Goal: Task Accomplishment & Management: Use online tool/utility

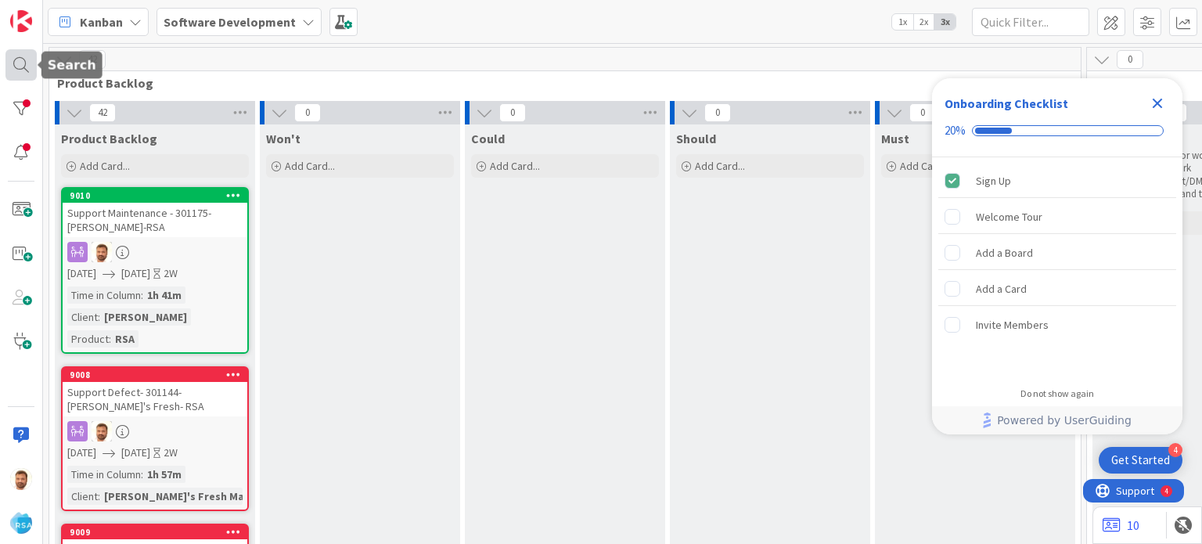
click at [26, 62] on div at bounding box center [20, 64] width 31 height 31
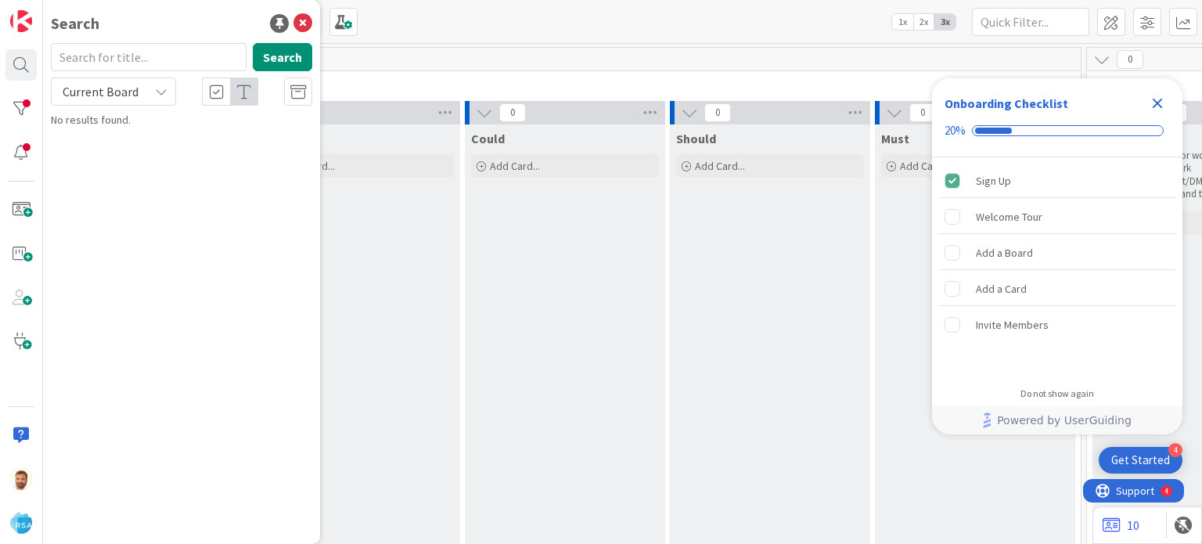
click at [120, 52] on input "text" at bounding box center [149, 57] width 196 height 28
type input "8"
type input "9008"
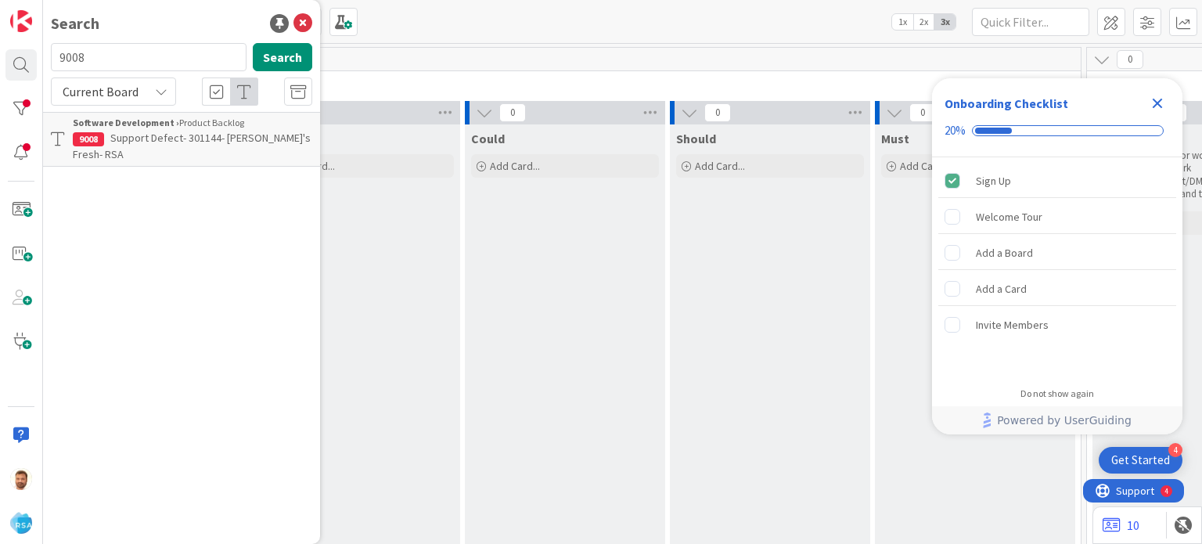
click at [175, 124] on div "Software Development › Product Backlog" at bounding box center [192, 123] width 239 height 14
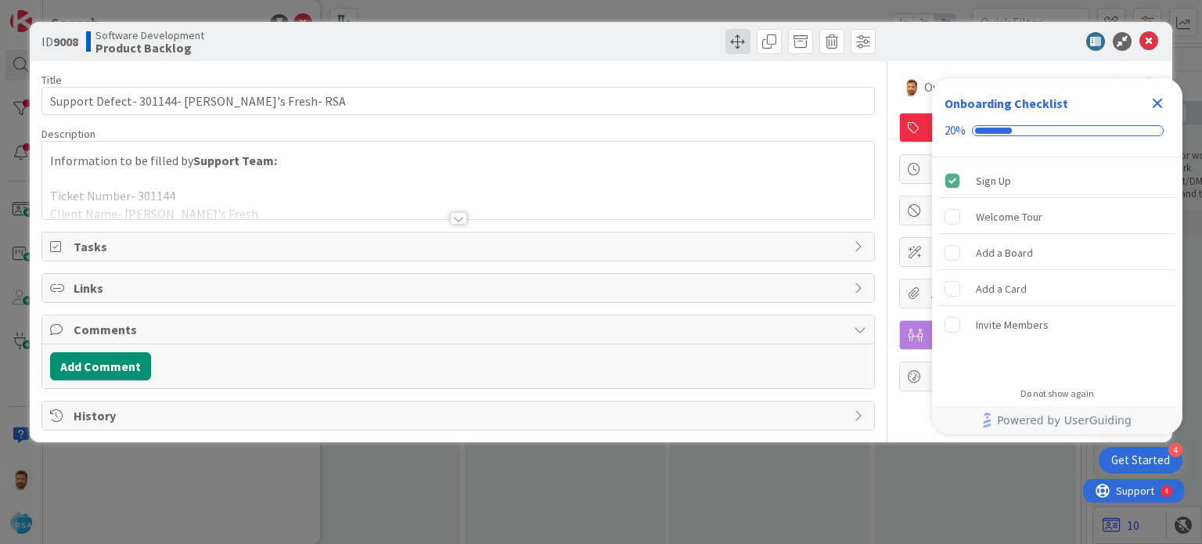
click at [729, 43] on span at bounding box center [737, 41] width 25 height 25
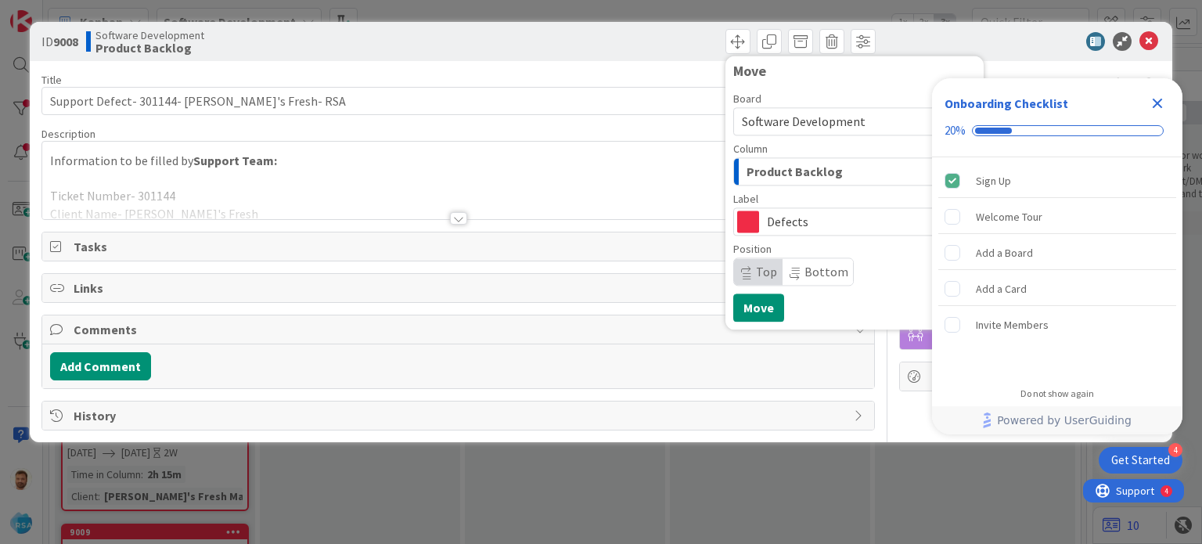
click at [766, 176] on span "Product Backlog" at bounding box center [794, 171] width 96 height 20
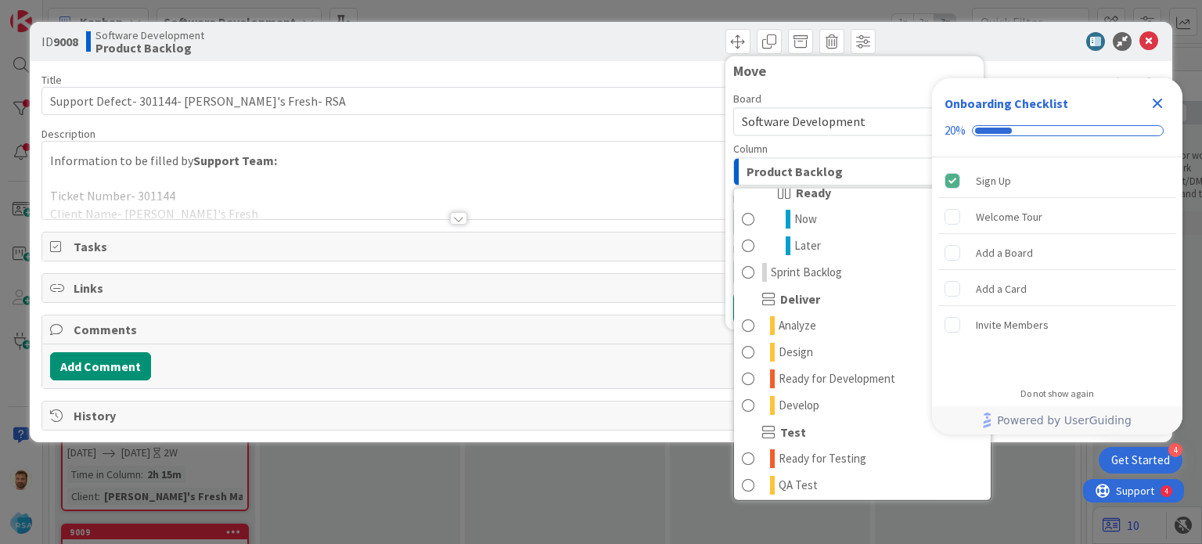
scroll to position [231, 0]
click at [823, 372] on span "Ready for Development" at bounding box center [837, 376] width 117 height 19
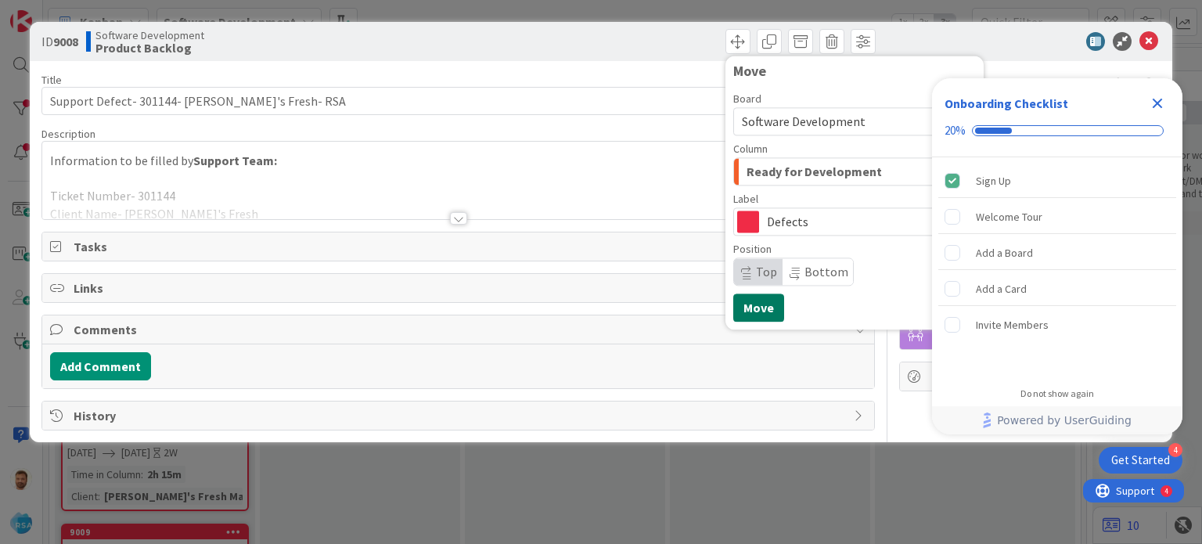
click at [751, 310] on button "Move" at bounding box center [758, 307] width 51 height 28
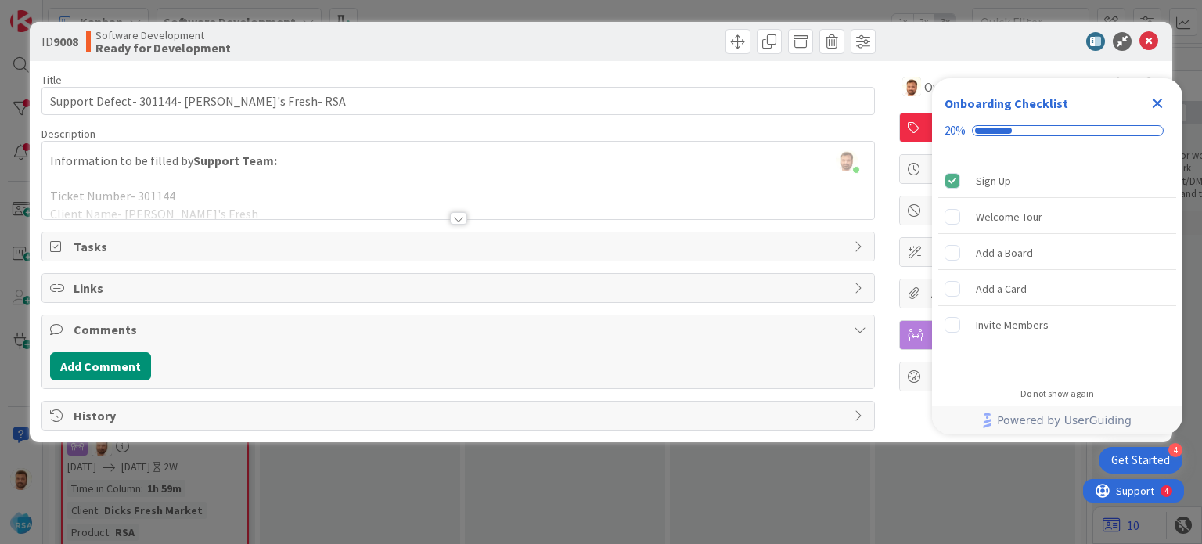
click at [1152, 104] on icon "Close Checklist" at bounding box center [1157, 103] width 19 height 19
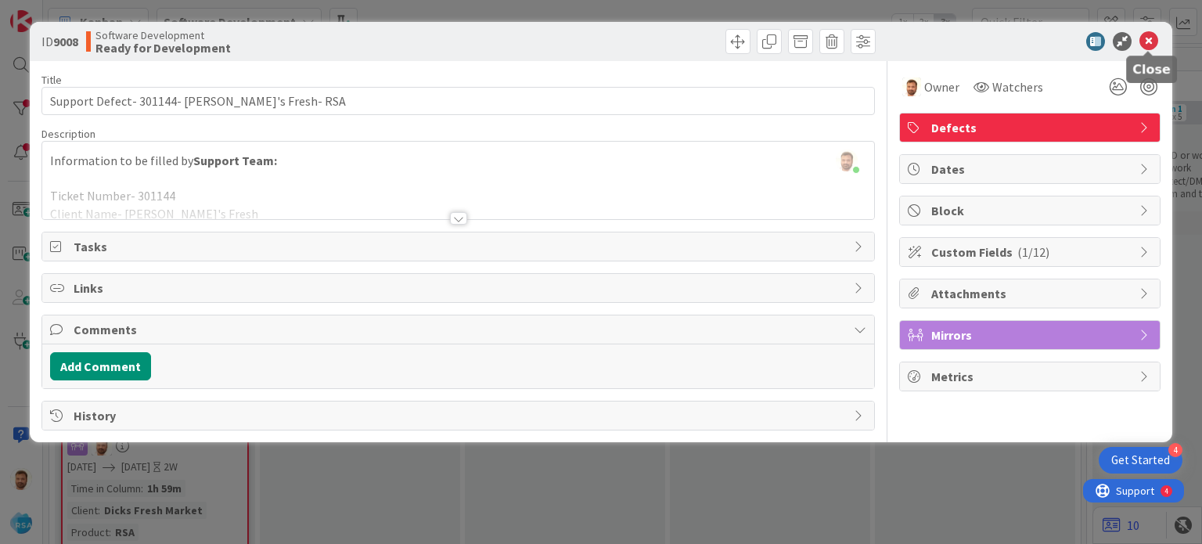
scroll to position [0, 0]
click at [1148, 36] on icon at bounding box center [1148, 41] width 19 height 19
